Goal: Transaction & Acquisition: Purchase product/service

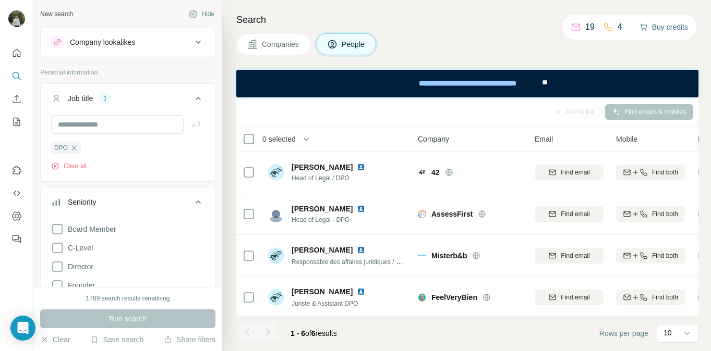
scroll to position [107, 0]
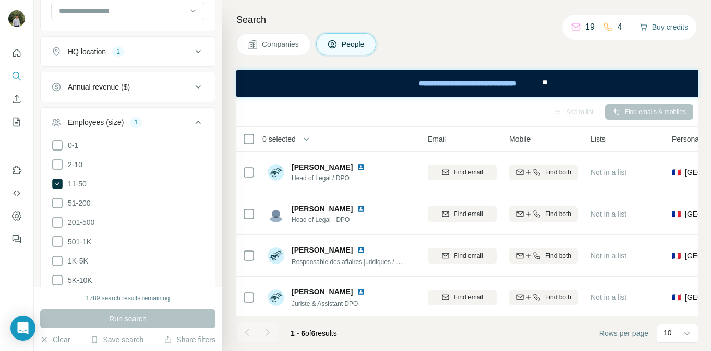
click at [650, 29] on button "Buy credits" at bounding box center [663, 27] width 48 height 15
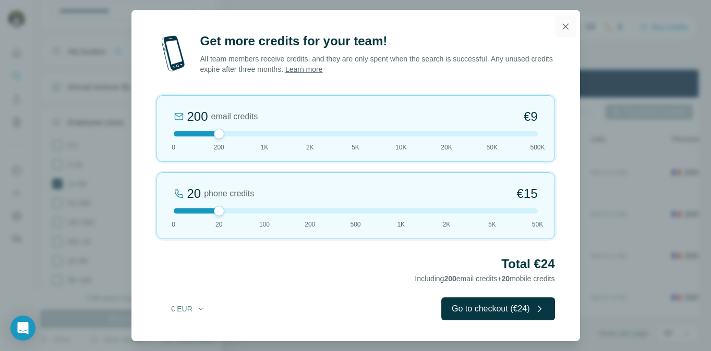
click at [565, 30] on icon "button" at bounding box center [565, 26] width 10 height 10
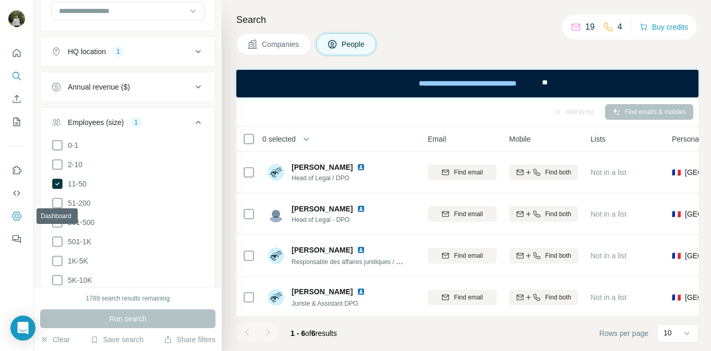
click at [18, 215] on icon "Dashboard" at bounding box center [17, 216] width 4 height 4
click at [228, 194] on div "Search Companies People Add to list Find emails & mobiles 0 selected People Com…" at bounding box center [466, 175] width 489 height 351
click at [436, 33] on div "Companies People" at bounding box center [467, 44] width 462 height 22
